Goal: Task Accomplishment & Management: Manage account settings

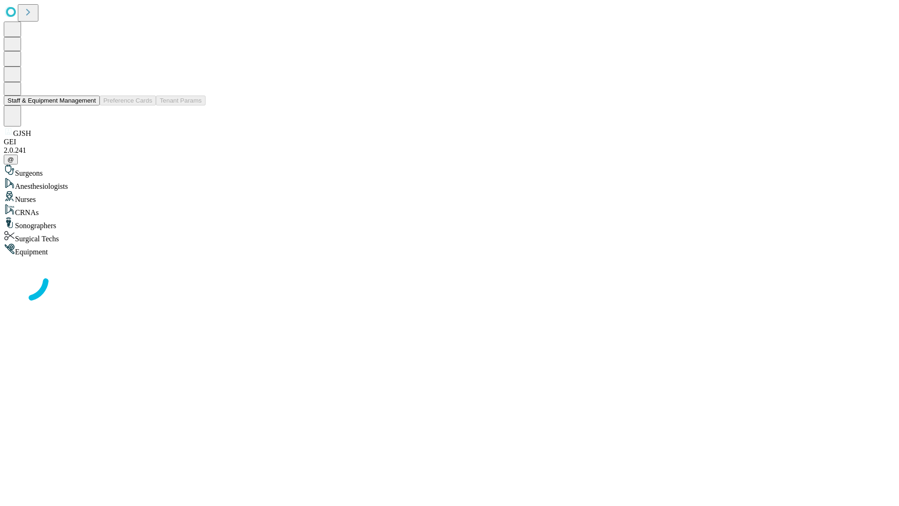
click at [89, 105] on button "Staff & Equipment Management" at bounding box center [52, 101] width 96 height 10
